Goal: Information Seeking & Learning: Check status

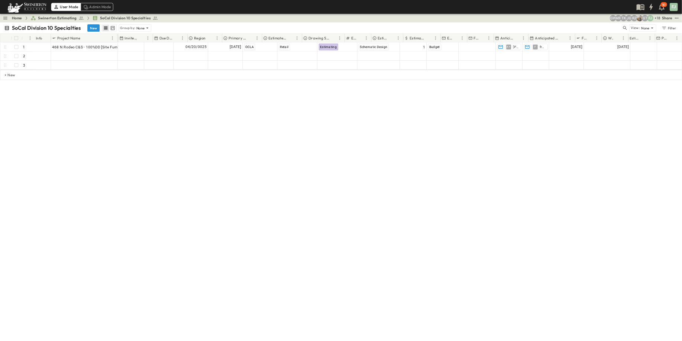
scroll to position [0, 77]
click at [9, 24] on div "Home Swinerton Estimating SoCal Division 10 Specialties" at bounding box center [114, 25] width 222 height 9
click at [21, 22] on link "Home" at bounding box center [23, 25] width 14 height 7
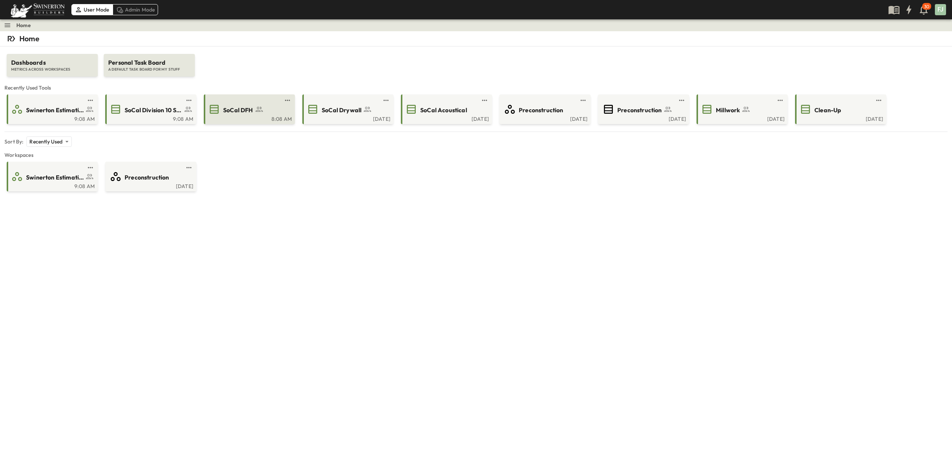
click at [235, 106] on span "SoCal DFH" at bounding box center [238, 110] width 30 height 9
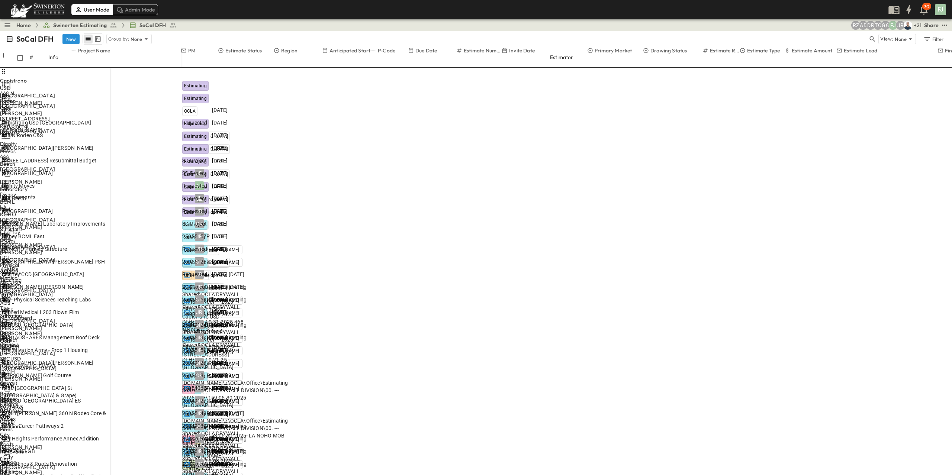
click at [199, 33] on div "SoCal DFH New Group by: None" at bounding box center [437, 38] width 862 height 11
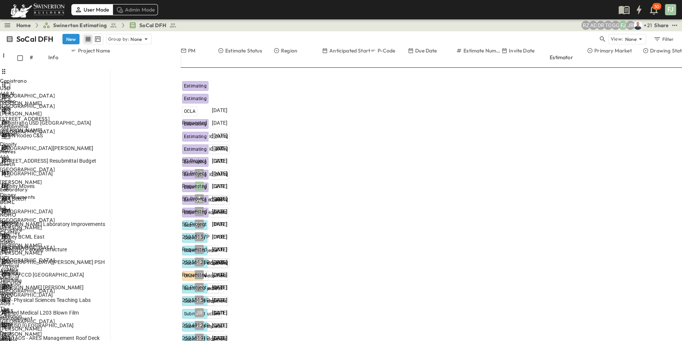
click at [429, 25] on div "Home Swinerton Estimating SoCal DFH + 21 JR FJ GG TO DR AD RZ Share" at bounding box center [341, 25] width 682 height 12
click at [179, 33] on div "SoCal DFH New Group by: None" at bounding box center [302, 38] width 592 height 11
click at [515, 5] on div "User Mode Admin Mode 30 FJ" at bounding box center [340, 9] width 681 height 19
click at [247, 31] on div "SoCal DFH New Group by: None View: None Filter" at bounding box center [341, 39] width 682 height 16
click at [248, 23] on div "Home Swinerton Estimating SoCal DFH + 21 JR FJ GG TO DR AD RZ Share" at bounding box center [341, 25] width 682 height 12
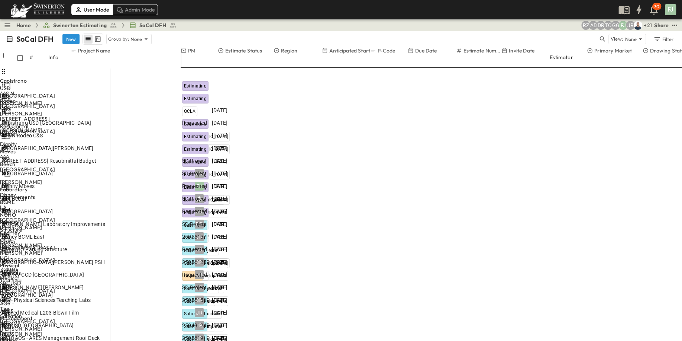
click at [254, 31] on div "SoCal DFH New Group by: None View: None Filter" at bounding box center [341, 39] width 682 height 16
click at [369, 25] on div "Home Swinerton Estimating SoCal DFH + 21 JR FJ GG TO DR AD RZ Share" at bounding box center [341, 25] width 682 height 12
click at [187, 31] on div "SoCal DFH New Group by: None View: None Filter" at bounding box center [341, 39] width 682 height 16
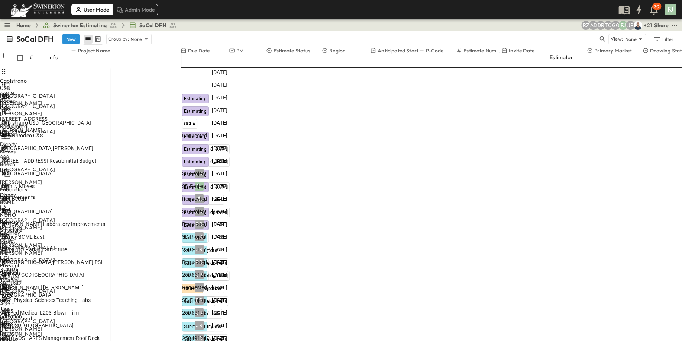
click at [181, 54] on div at bounding box center [181, 57] width 0 height 7
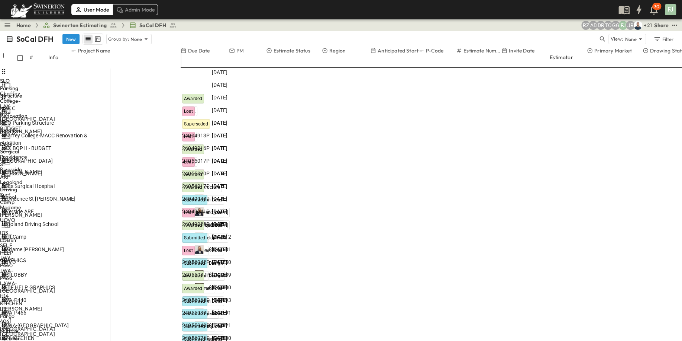
click at [187, 55] on icon "Sort" at bounding box center [183, 57] width 5 height 5
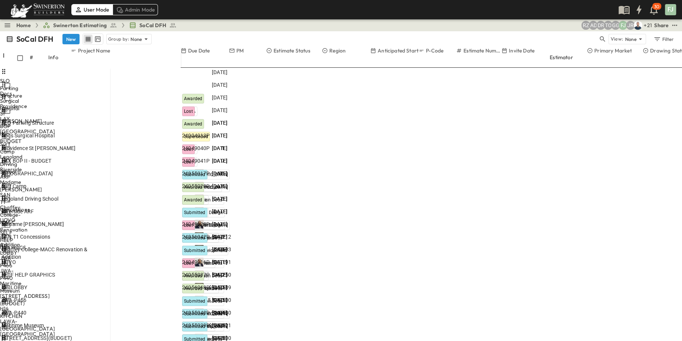
click at [205, 47] on div "Due Date" at bounding box center [205, 54] width 48 height 14
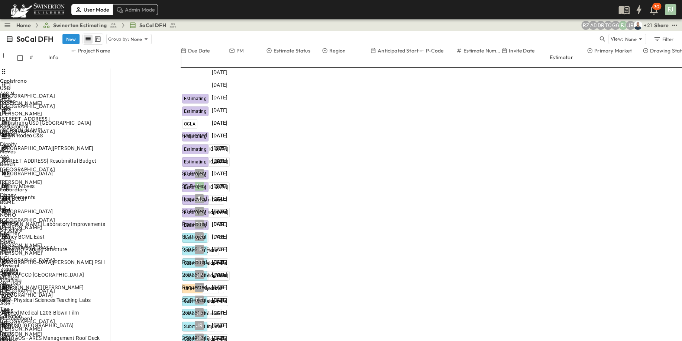
click at [207, 26] on div "Home Swinerton Estimating SoCal DFH + 21 JR FJ GG TO DR AD RZ Share" at bounding box center [341, 25] width 682 height 12
click at [109, 296] on div "UCI - Physical Sciences Teaching Labs" at bounding box center [54, 299] width 107 height 7
click at [450, 26] on div "+ 21 JR FJ GG TO DR AD RZ Share" at bounding box center [557, 25] width 243 height 9
click at [109, 297] on p "OPEN" at bounding box center [102, 300] width 13 height 6
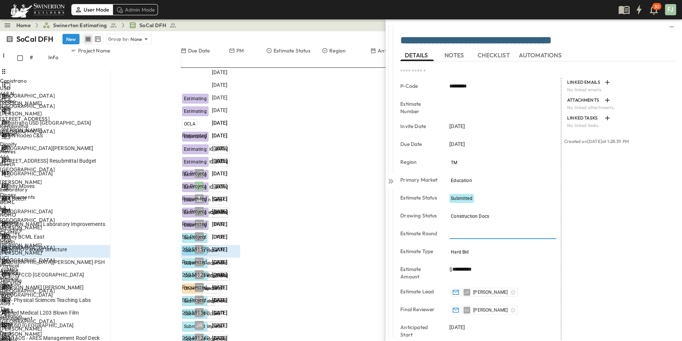
click at [465, 228] on input "*" at bounding box center [502, 233] width 107 height 11
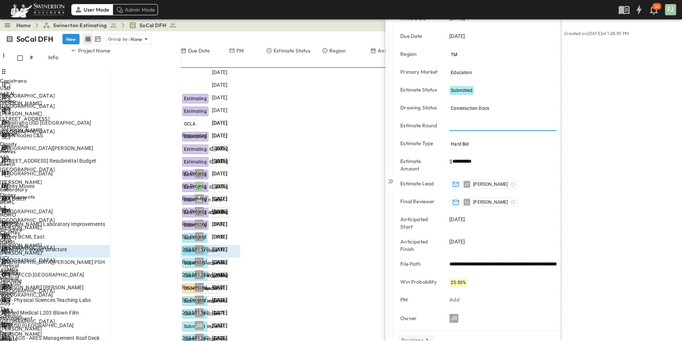
click at [419, 336] on p "Revisions" at bounding box center [412, 339] width 22 height 7
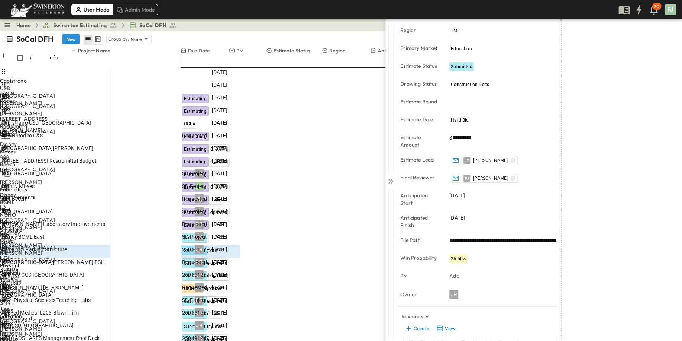
scroll to position [132, 0]
click at [416, 322] on button "Create" at bounding box center [417, 327] width 28 height 10
click at [444, 322] on button "View" at bounding box center [446, 327] width 24 height 10
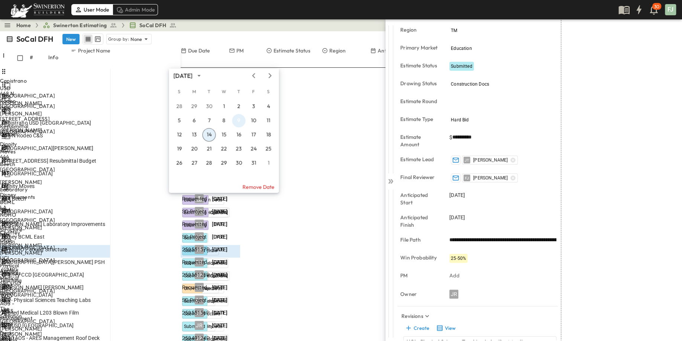
click at [239, 120] on button "9" at bounding box center [238, 120] width 13 height 13
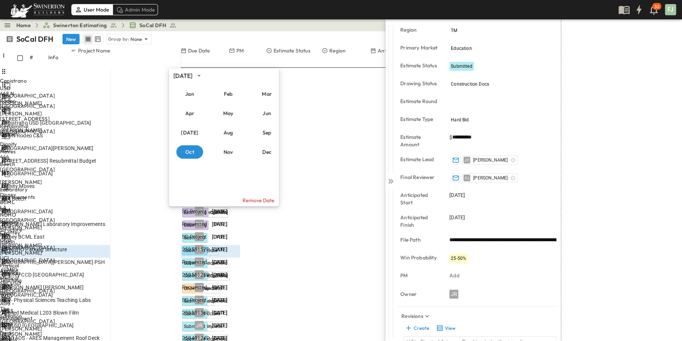
click at [239, 120] on div "May" at bounding box center [228, 112] width 39 height 19
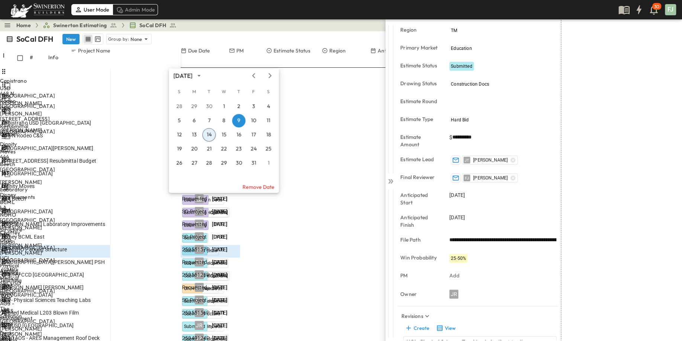
click at [208, 134] on button "14" at bounding box center [208, 134] width 13 height 13
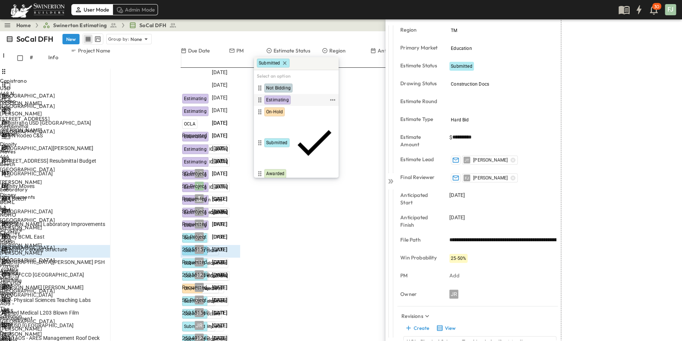
click at [286, 97] on div "Estimating" at bounding box center [291, 100] width 73 height 9
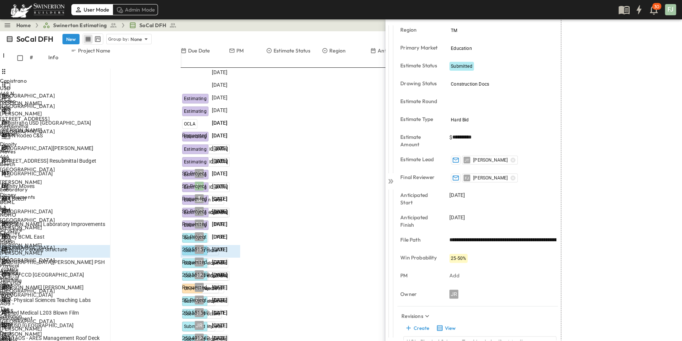
type input "*"
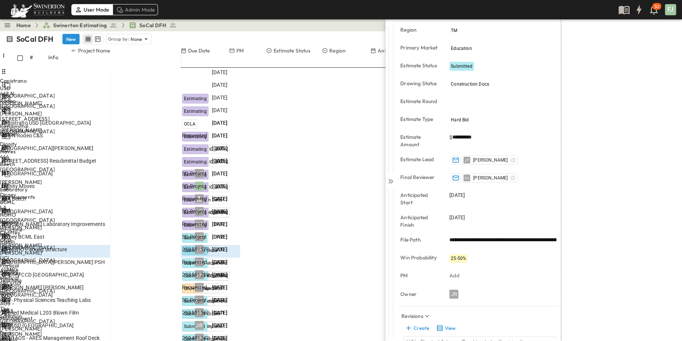
drag, startPoint x: 467, startPoint y: 202, endPoint x: 461, endPoint y: 202, distance: 6.3
type input "*"
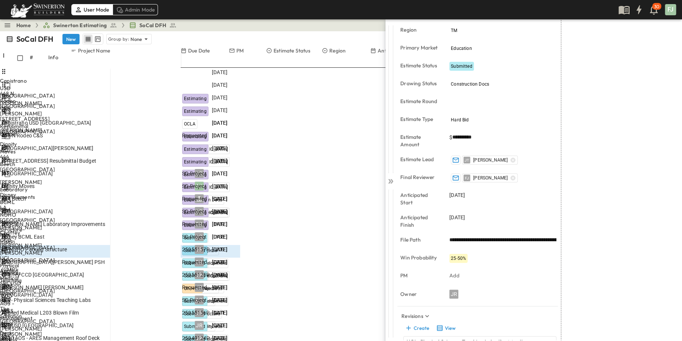
drag, startPoint x: 507, startPoint y: 137, endPoint x: 617, endPoint y: 226, distance: 141.1
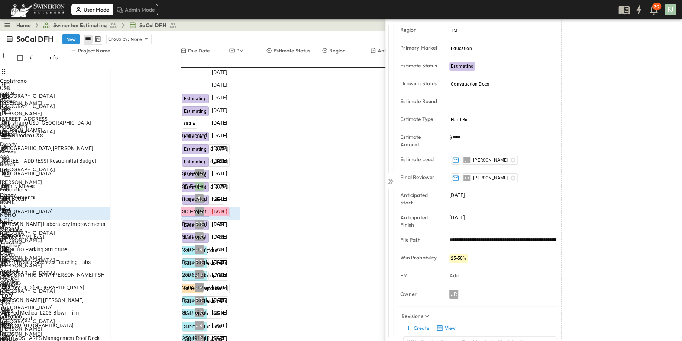
type input "*"
type input "****"
click at [603, 158] on div "LINKED EMAILS No linked emails. ATTACHMENTS No linked attachments. LINKED TASKS…" at bounding box center [618, 169] width 115 height 446
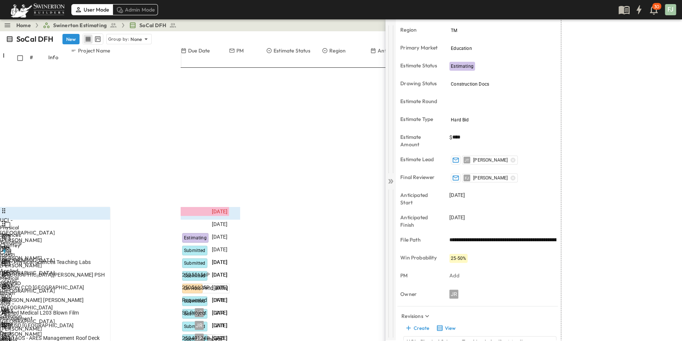
scroll to position [168, 0]
click at [391, 179] on icon at bounding box center [391, 181] width 3 height 4
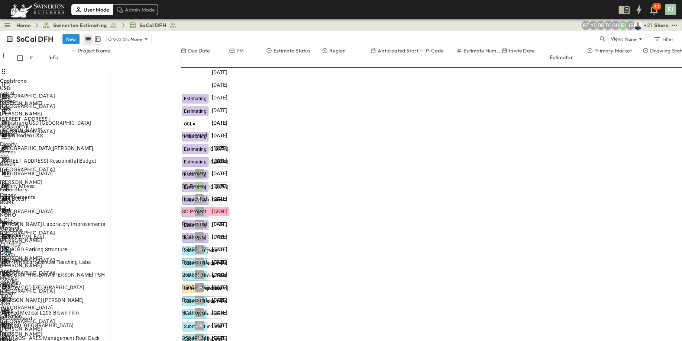
click at [210, 33] on div "SoCal DFH New Group by: None" at bounding box center [302, 38] width 592 height 11
click at [35, 182] on span "Dignity Moves" at bounding box center [17, 185] width 33 height 7
click at [109, 183] on p "OPEN" at bounding box center [102, 186] width 13 height 6
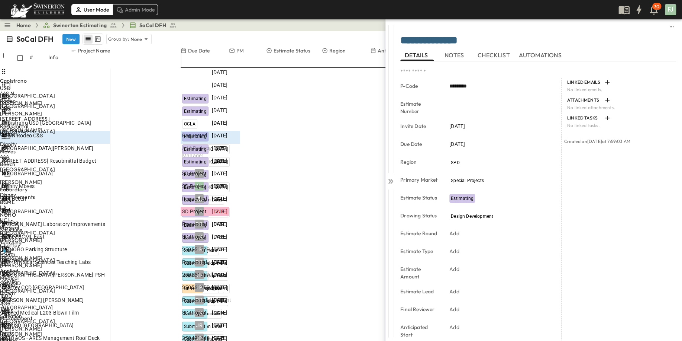
click at [594, 225] on div "LINKED EMAILS No linked emails. ATTACHMENTS No linked attachments. LINKED TASKS…" at bounding box center [618, 274] width 115 height 393
click at [389, 179] on icon at bounding box center [390, 180] width 7 height 7
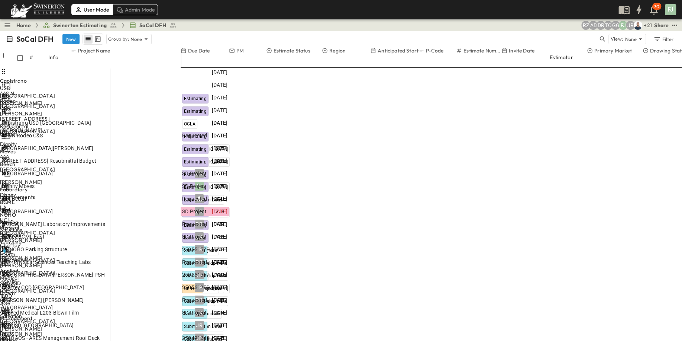
click at [104, 195] on div "444 Beech" at bounding box center [54, 198] width 107 height 7
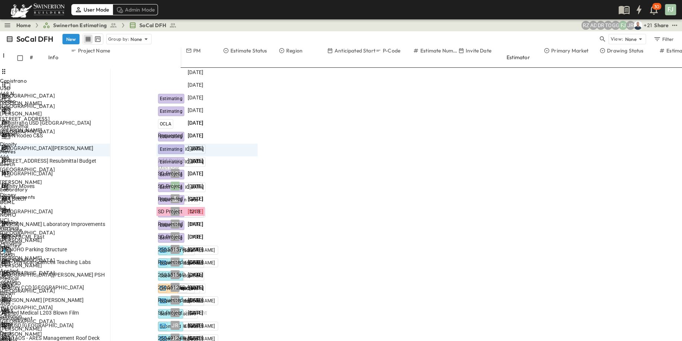
scroll to position [0, 43]
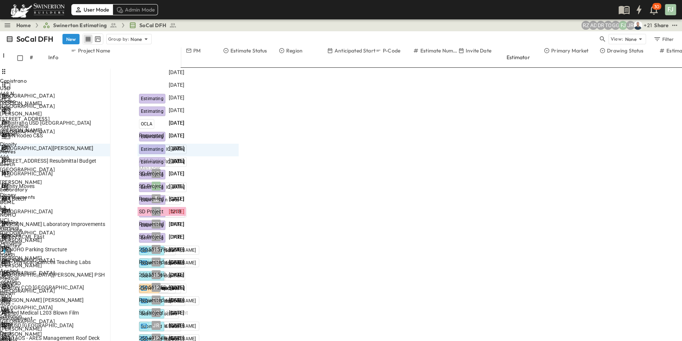
click at [109, 196] on p "OPEN" at bounding box center [102, 199] width 13 height 6
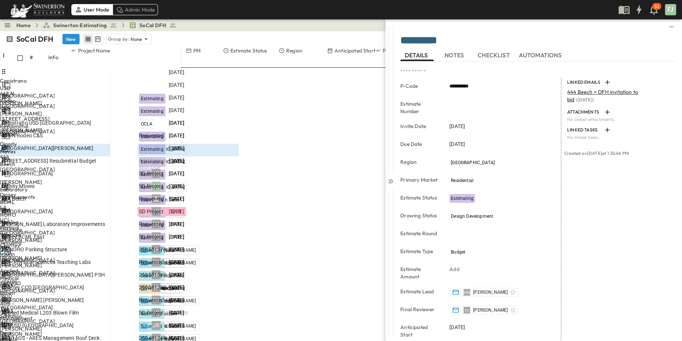
scroll to position [108, 0]
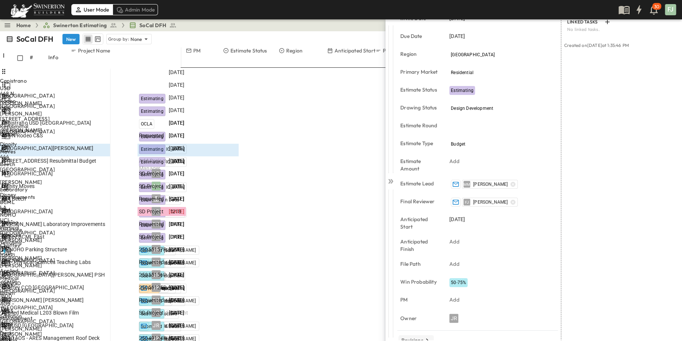
click at [416, 336] on p "Revisions" at bounding box center [412, 339] width 22 height 7
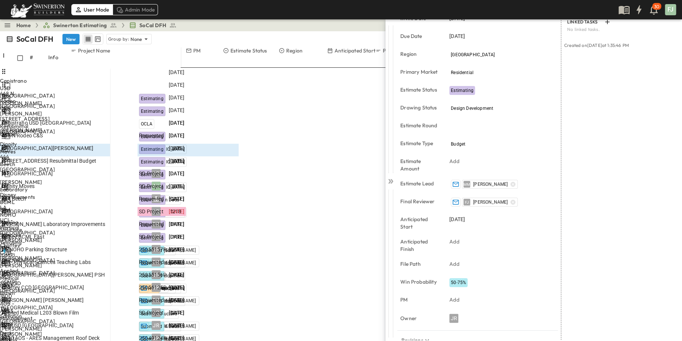
drag, startPoint x: 527, startPoint y: 242, endPoint x: 584, endPoint y: 167, distance: 94.7
drag, startPoint x: 507, startPoint y: 181, endPoint x: 549, endPoint y: 210, distance: 51.0
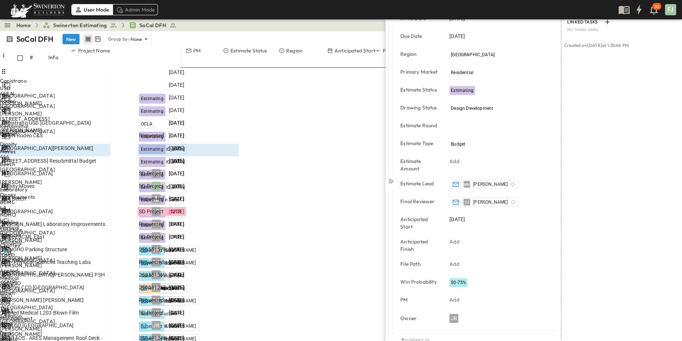
click at [391, 179] on icon at bounding box center [391, 181] width 3 height 4
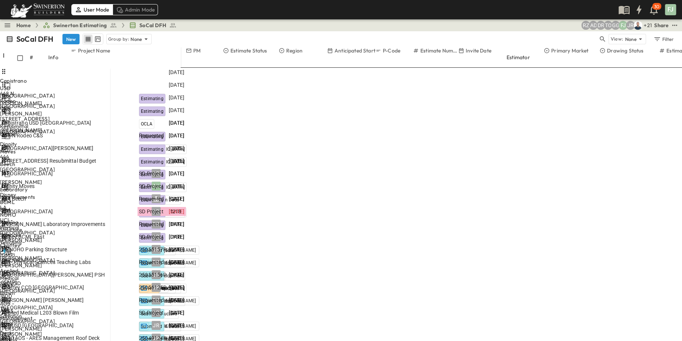
click at [53, 207] on span "[GEOGRAPHIC_DATA]" at bounding box center [26, 210] width 51 height 7
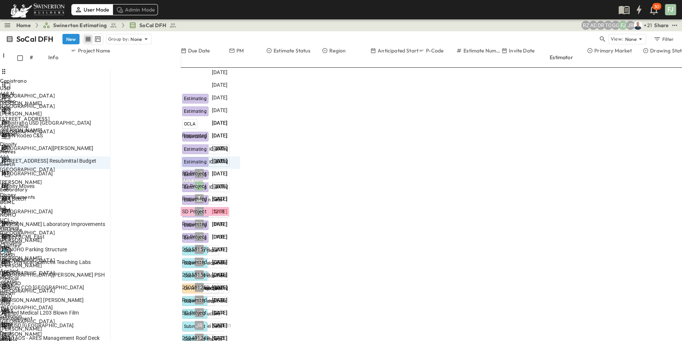
click at [109, 209] on p "OPEN" at bounding box center [102, 212] width 13 height 6
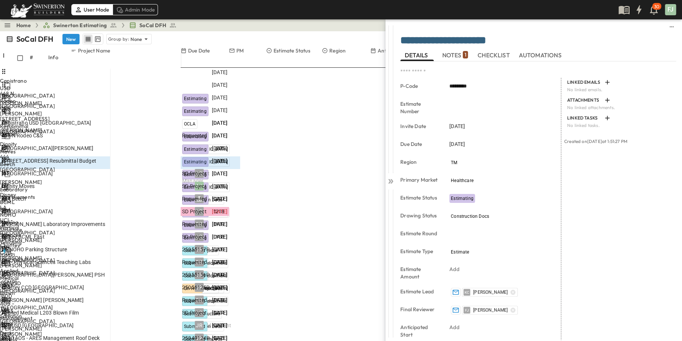
click at [604, 192] on div "LINKED EMAILS No linked emails. ATTACHMENTS No linked attachments. LINKED TASKS…" at bounding box center [618, 274] width 115 height 393
click at [452, 52] on span "NOTES 1" at bounding box center [455, 55] width 26 height 7
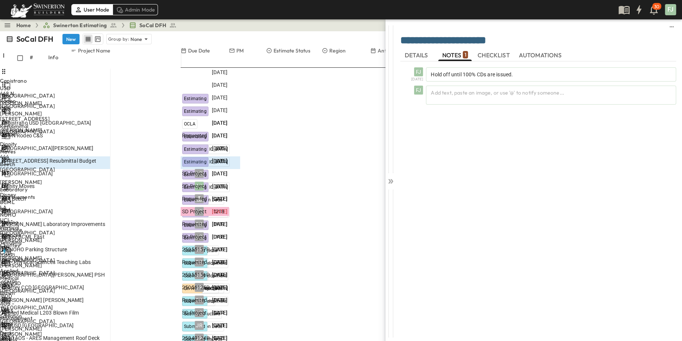
click at [602, 229] on div "FJ [DATE] Hold off until 100% CDs are issued. FJ Add text, paste an image, or u…" at bounding box center [538, 196] width 276 height 271
click at [413, 53] on span "DETAILS" at bounding box center [417, 55] width 25 height 7
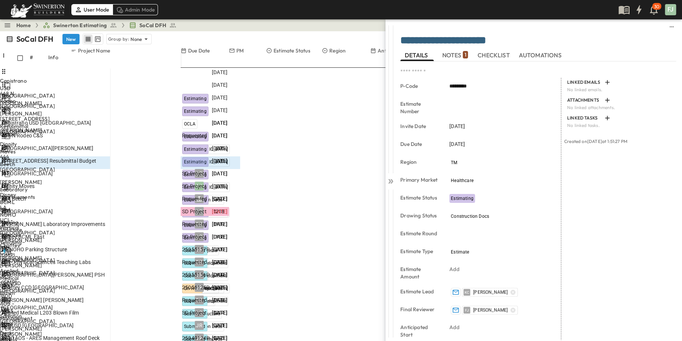
click at [599, 247] on div "LINKED EMAILS No linked emails. ATTACHMENTS No linked attachments. LINKED TASKS…" at bounding box center [618, 274] width 115 height 393
click at [631, 242] on div "LINKED EMAILS No linked emails. ATTACHMENTS No linked attachments. LINKED TASKS…" at bounding box center [618, 274] width 115 height 393
click at [518, 37] on textarea "**********" at bounding box center [538, 41] width 276 height 13
type textarea "**********"
click at [658, 230] on div "LINKED EMAILS No linked emails. ATTACHMENTS No linked attachments. LINKED TASKS…" at bounding box center [618, 274] width 115 height 393
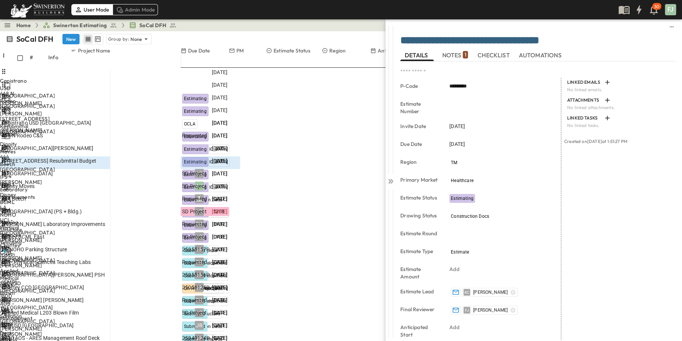
click at [620, 225] on div "LINKED EMAILS No linked emails. ATTACHMENTS No linked attachments. LINKED TASKS…" at bounding box center [618, 274] width 115 height 393
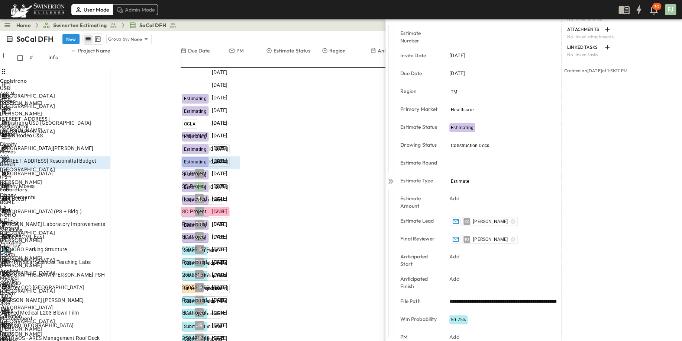
scroll to position [108, 0]
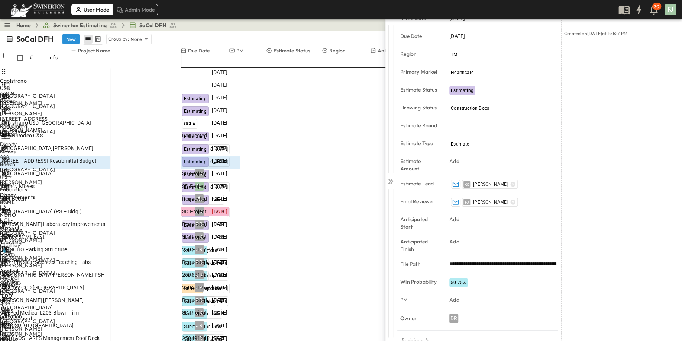
click at [632, 188] on div "LINKED EMAILS No linked emails. ATTACHMENTS No linked attachments. LINKED TASKS…" at bounding box center [618, 166] width 115 height 393
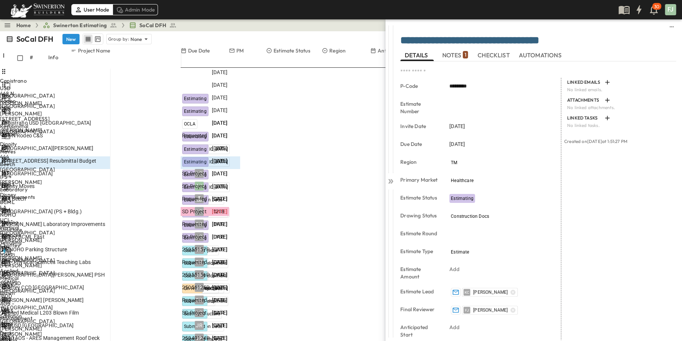
click at [601, 216] on div "LINKED EMAILS No linked emails. ATTACHMENTS No linked attachments. LINKED TASKS…" at bounding box center [618, 274] width 115 height 393
click at [469, 81] on input "*********" at bounding box center [502, 86] width 107 height 11
click at [512, 81] on input "*********" at bounding box center [502, 86] width 107 height 11
click at [599, 212] on div "LINKED EMAILS No linked emails. ATTACHMENTS No linked attachments. LINKED TASKS…" at bounding box center [618, 274] width 115 height 393
click at [425, 53] on span "DETAILS" at bounding box center [417, 55] width 25 height 7
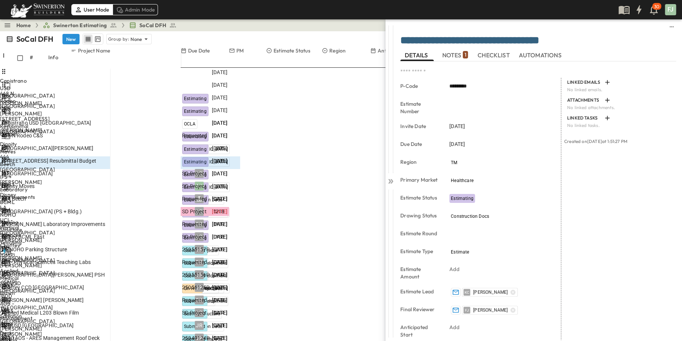
click at [610, 212] on div "LINKED EMAILS No linked emails. ATTACHMENTS No linked attachments. LINKED TASKS…" at bounding box center [618, 274] width 115 height 393
click at [596, 187] on div "LINKED EMAILS No linked emails. ATTACHMENTS No linked attachments. LINKED TASKS…" at bounding box center [618, 274] width 115 height 393
click at [452, 52] on span "NOTES 1" at bounding box center [455, 55] width 26 height 7
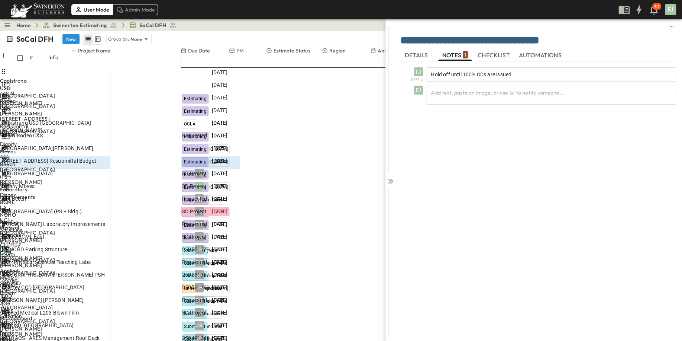
click at [413, 53] on span "DETAILS" at bounding box center [417, 55] width 25 height 7
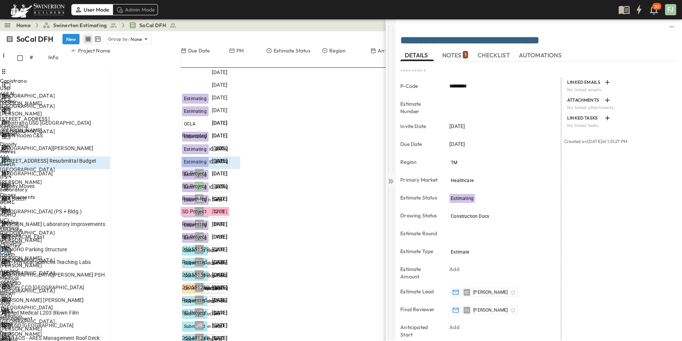
click at [391, 177] on icon at bounding box center [390, 180] width 7 height 7
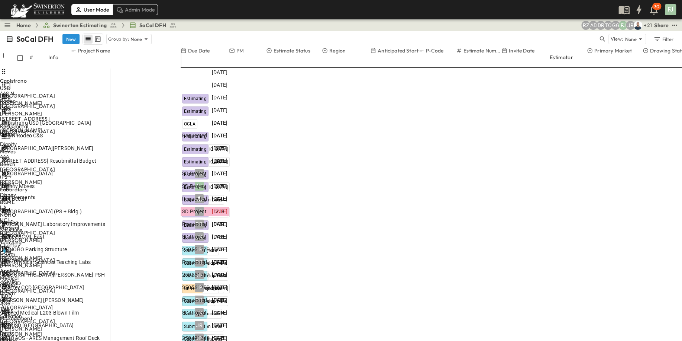
click at [91, 195] on div "444 Beech" at bounding box center [54, 198] width 107 height 7
click at [101, 220] on span "[PERSON_NAME] Laboratory Improvements" at bounding box center [53, 223] width 104 height 7
click at [67, 245] on span "LA NOHO Parking Structure" at bounding box center [33, 248] width 65 height 7
click at [107, 233] on div "Disney BCML East" at bounding box center [54, 236] width 107 height 7
click at [109, 220] on div "[PERSON_NAME] Laboratory Improvements" at bounding box center [54, 223] width 107 height 7
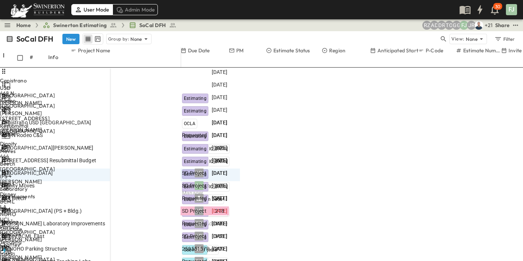
click at [82, 207] on span "[GEOGRAPHIC_DATA] (PS + Bldg.)" at bounding box center [41, 210] width 80 height 7
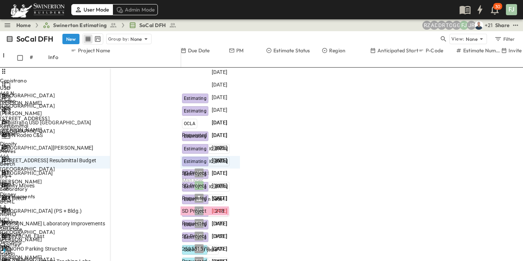
click at [103, 195] on div "444 Beech" at bounding box center [54, 198] width 107 height 7
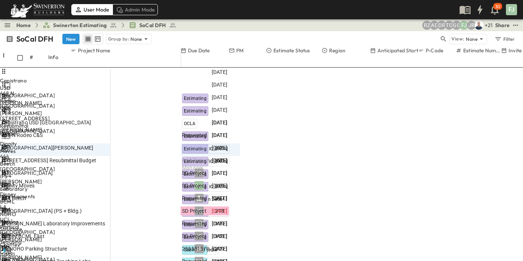
click at [109, 182] on div "Dignity Moves" at bounding box center [54, 185] width 107 height 7
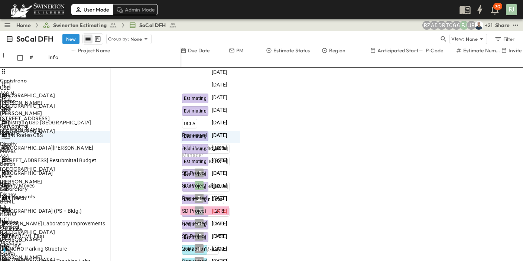
click at [109, 170] on div "[GEOGRAPHIC_DATA]" at bounding box center [54, 173] width 107 height 7
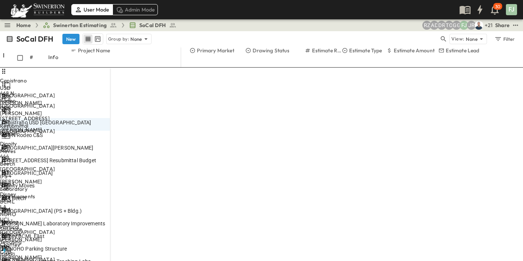
scroll to position [0, 397]
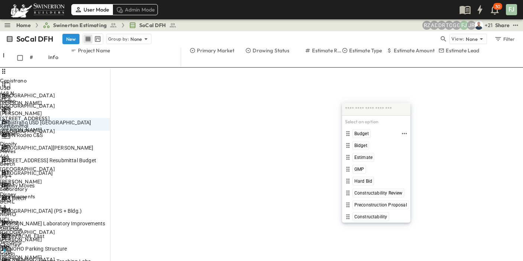
click at [368, 136] on div "Budget" at bounding box center [372, 133] width 57 height 9
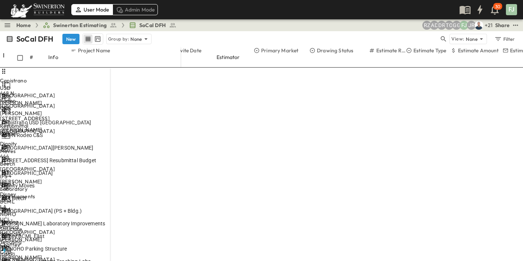
scroll to position [0, 323]
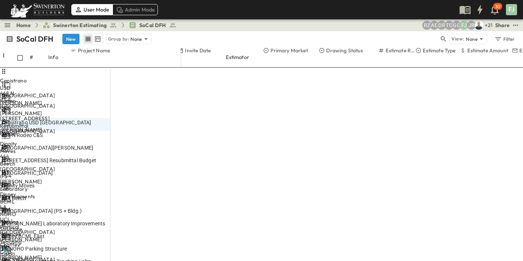
type input "*"
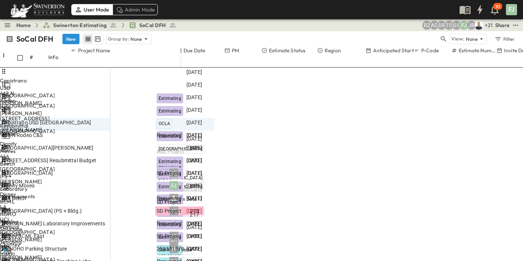
scroll to position [0, 0]
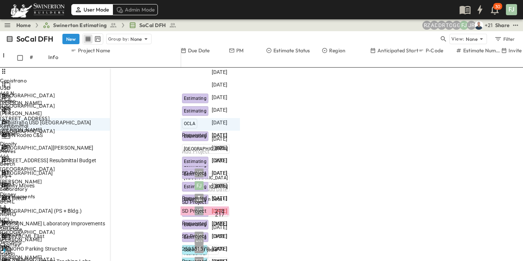
click at [91, 157] on span "[STREET_ADDRESS] Resubmittal Budget" at bounding box center [48, 160] width 95 height 7
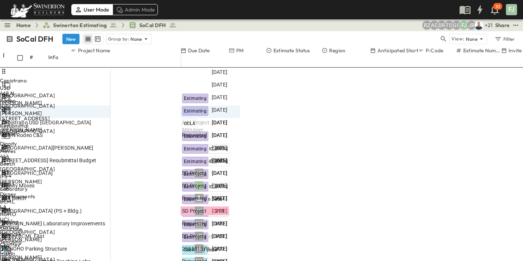
click at [236, 118] on div "Select Status" at bounding box center [209, 122] width 56 height 9
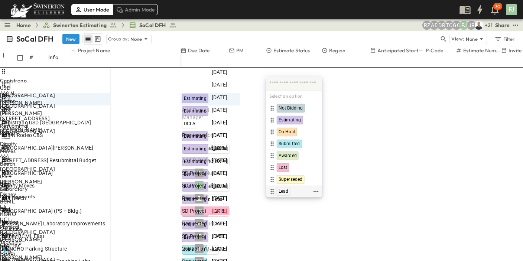
click at [283, 187] on div "Lead" at bounding box center [290, 191] width 44 height 9
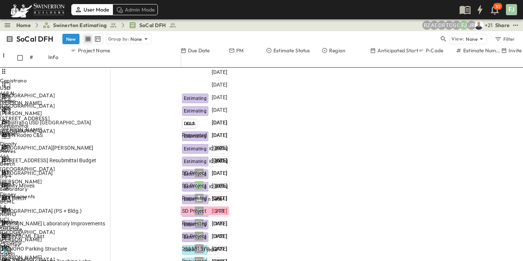
click at [214, 132] on span "Select Region" at bounding box center [198, 135] width 32 height 7
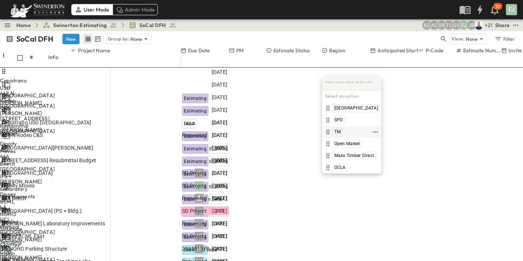
click at [343, 129] on div "TM" at bounding box center [348, 132] width 48 height 9
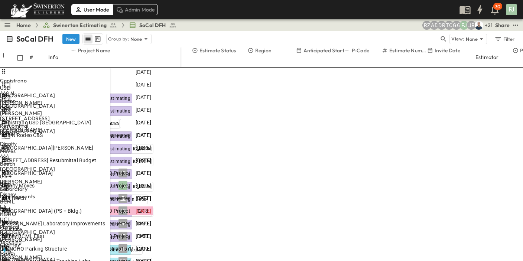
scroll to position [0, 103]
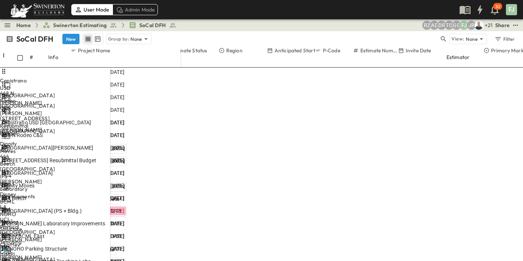
click at [8, 133] on icon "button" at bounding box center [4, 136] width 7 height 7
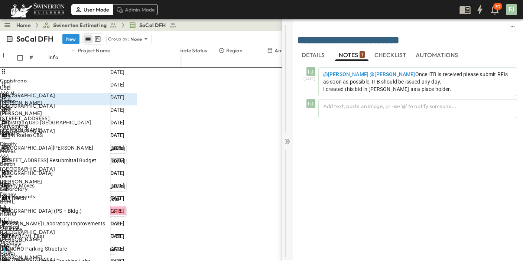
click at [289, 138] on icon at bounding box center [287, 141] width 7 height 7
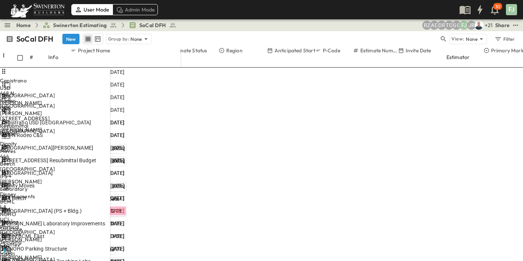
click at [193, 31] on div "SoCal DFH New Group by: None View: None Filter" at bounding box center [261, 39] width 523 height 16
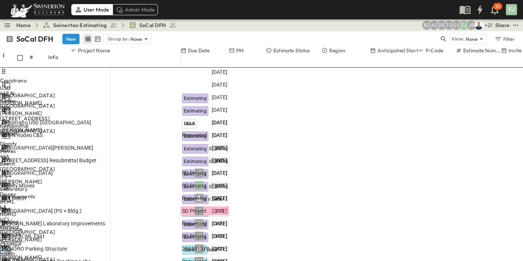
click at [389, 31] on div "SoCal DFH New Group by: None View: None Filter" at bounding box center [261, 39] width 523 height 16
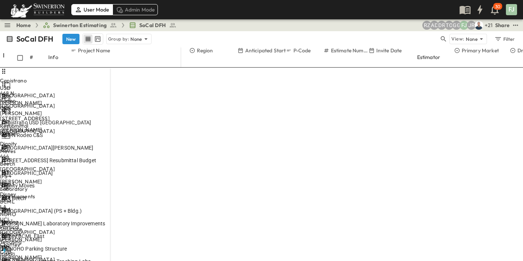
drag, startPoint x: 414, startPoint y: 99, endPoint x: 424, endPoint y: 96, distance: 10.8
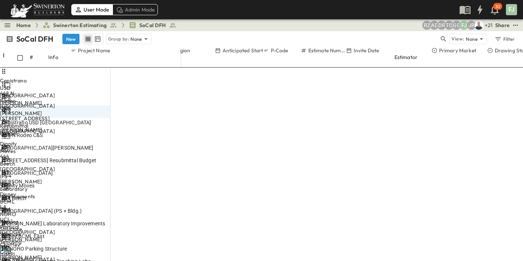
scroll to position [0, 162]
click at [78, 232] on div "Select Status" at bounding box center [48, 236] width 59 height 9
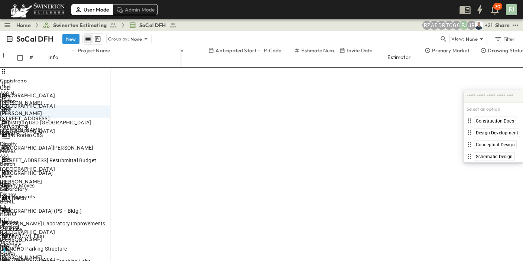
click at [492, 96] on input "text" at bounding box center [494, 97] width 54 height 10
click at [496, 119] on span "Construction Docs" at bounding box center [495, 121] width 38 height 6
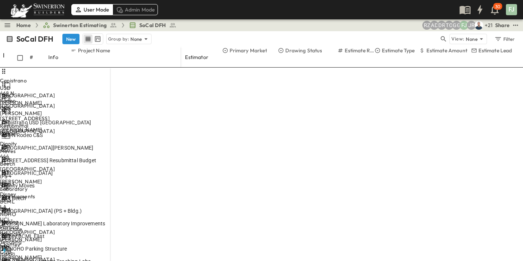
scroll to position [0, 368]
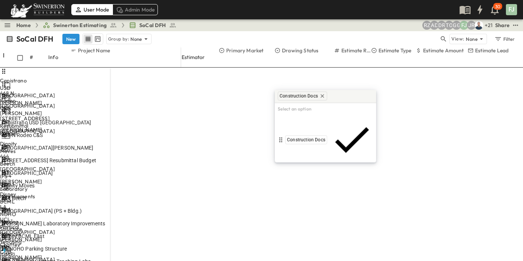
click at [329, 93] on input "text" at bounding box center [351, 97] width 45 height 10
click at [313, 167] on div "Design Development" at bounding box center [322, 171] width 90 height 9
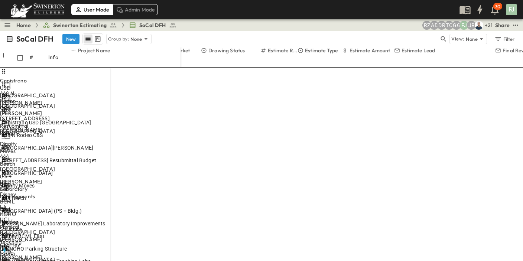
scroll to position [0, 442]
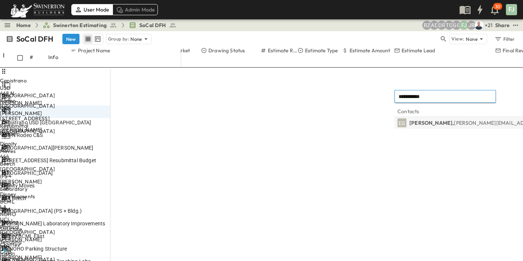
type input "**********"
click at [445, 124] on body "User Mode Admin Mode 30 FJ Home Swinerton Estimating SoCal DFH + 21 JR FJ GG TO…" at bounding box center [261, 130] width 523 height 261
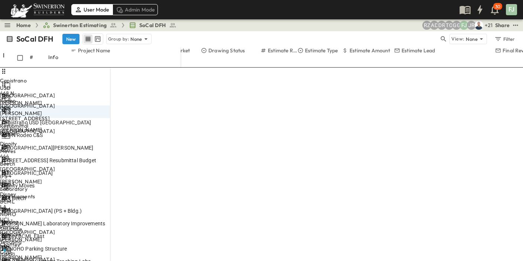
click at [443, 97] on icon "button" at bounding box center [445, 96] width 5 height 5
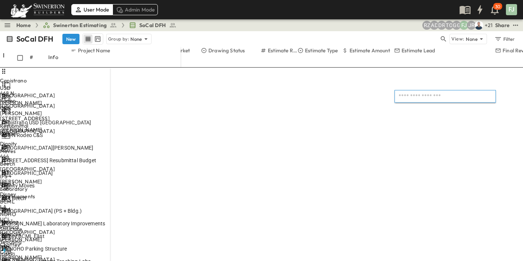
click at [434, 97] on input "text" at bounding box center [445, 96] width 95 height 9
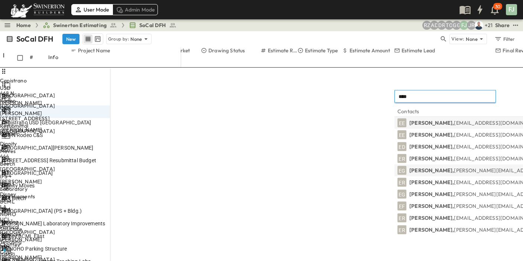
type input "****"
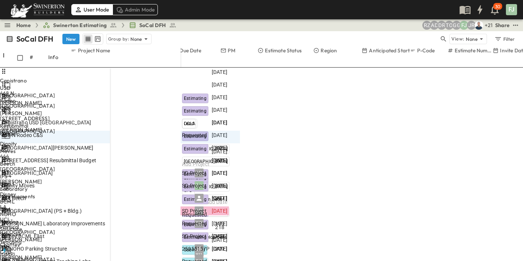
scroll to position [0, 0]
click at [109, 144] on div "[GEOGRAPHIC_DATA][PERSON_NAME]" at bounding box center [54, 147] width 107 height 7
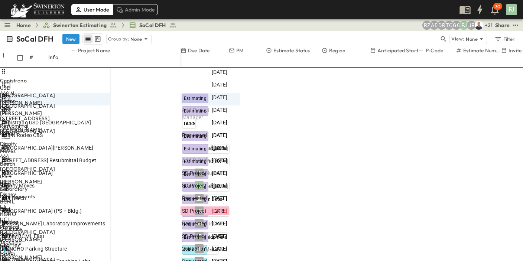
click at [109, 145] on p "OPEN" at bounding box center [102, 148] width 13 height 6
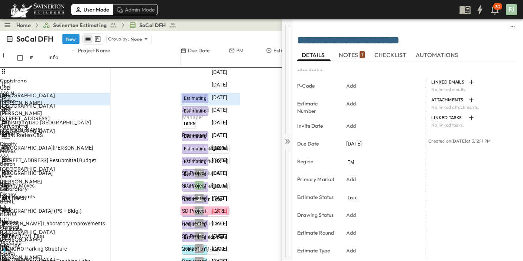
click at [289, 139] on icon at bounding box center [287, 141] width 7 height 7
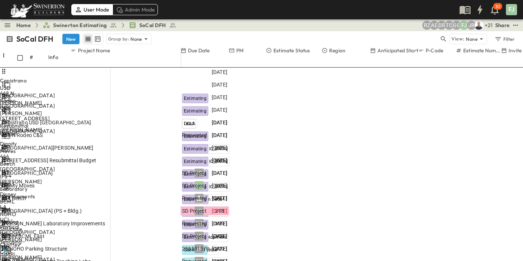
click at [240, 33] on div "SoCal DFH New Group by: None" at bounding box center [222, 38] width 433 height 11
click at [348, 31] on div "SoCal DFH New Group by: None View: None Filter" at bounding box center [261, 39] width 523 height 16
click at [109, 132] on div "468 N Rodeo C&S" at bounding box center [54, 135] width 107 height 7
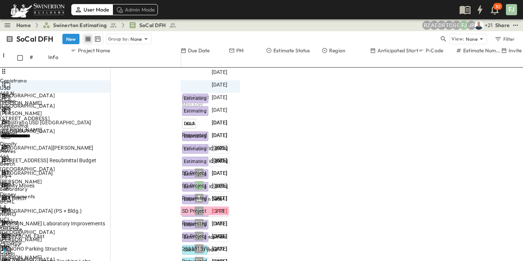
click at [110, 131] on input "**********" at bounding box center [55, 136] width 110 height 11
type input "**********"
click at [200, 33] on div "SoCal DFH New Group by: None" at bounding box center [222, 38] width 433 height 11
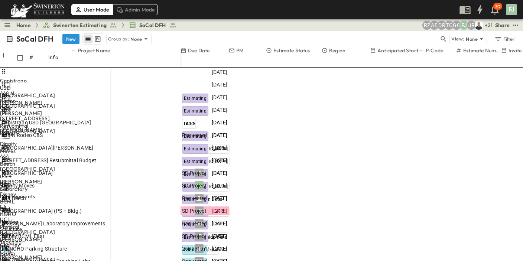
click at [378, 31] on div "SoCal DFH New Group by: None View: None Filter" at bounding box center [261, 39] width 523 height 16
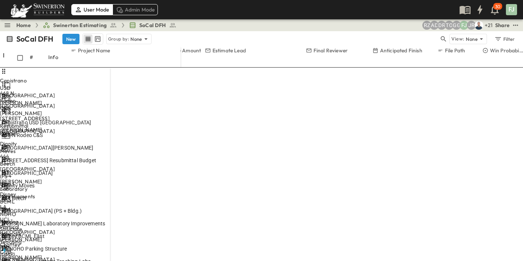
scroll to position [0, 633]
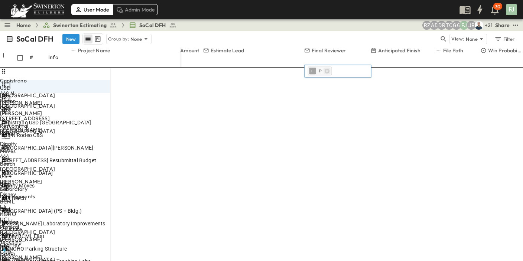
click at [325, 69] on icon "button" at bounding box center [328, 71] width 6 height 6
click at [324, 70] on input "text" at bounding box center [338, 71] width 60 height 9
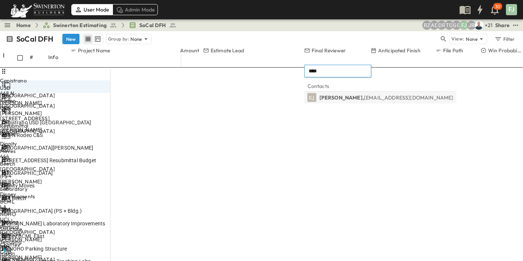
type input "****"
click at [320, 98] on body "User Mode Admin Mode 30 FJ Home Swinerton Estimating SoCal DFH + 21 JR FJ GG TO…" at bounding box center [261, 130] width 523 height 261
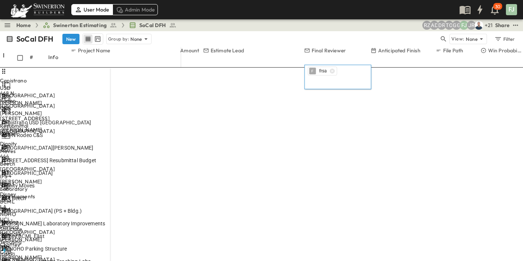
click at [324, 33] on div "SoCal DFH New Group by: None" at bounding box center [222, 38] width 433 height 11
click at [330, 71] on icon "button" at bounding box center [332, 71] width 5 height 5
click at [330, 71] on input "text" at bounding box center [338, 71] width 60 height 9
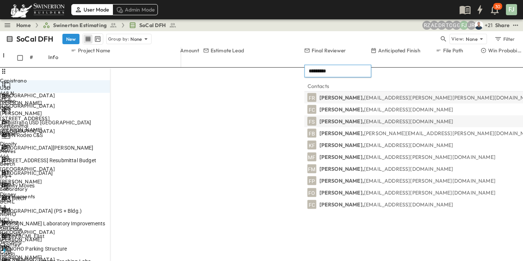
type input "*********"
click at [354, 121] on p "[PERSON_NAME], [EMAIL_ADDRESS][DOMAIN_NAME]" at bounding box center [387, 121] width 134 height 7
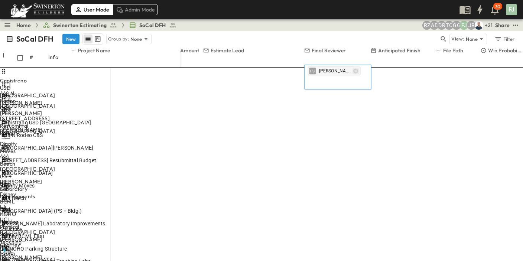
click at [357, 71] on icon "button" at bounding box center [356, 71] width 5 height 5
click at [355, 71] on input "text" at bounding box center [338, 71] width 60 height 9
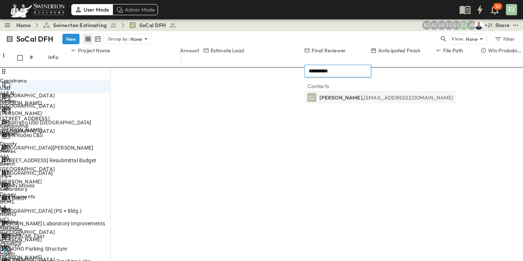
type input "**********"
click at [377, 100] on span "[EMAIL_ADDRESS][DOMAIN_NAME]" at bounding box center [409, 97] width 90 height 7
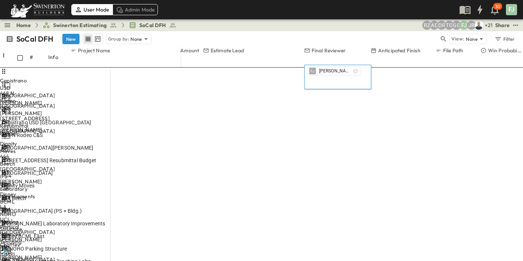
click at [357, 35] on div "SoCal DFH New Group by: None" at bounding box center [222, 38] width 433 height 11
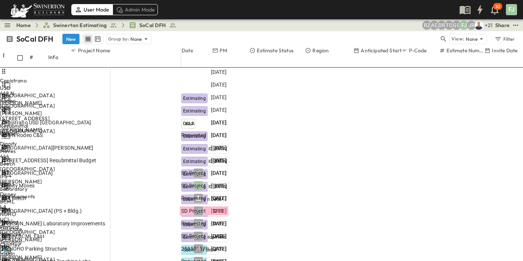
scroll to position [0, 0]
click at [190, 33] on div "SoCal DFH New Group by: None" at bounding box center [222, 38] width 433 height 11
click at [222, 31] on div "SoCal DFH New Group by: None View: None Filter" at bounding box center [261, 39] width 523 height 16
